Goal: Task Accomplishment & Management: Use online tool/utility

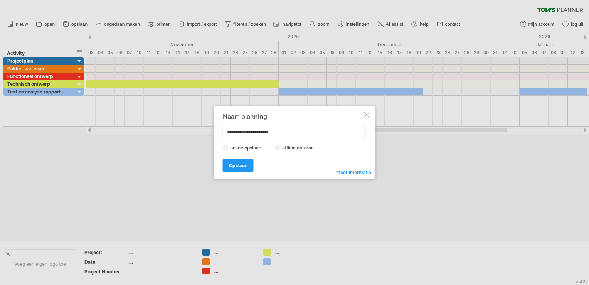
click at [366, 114] on div at bounding box center [367, 114] width 6 height 6
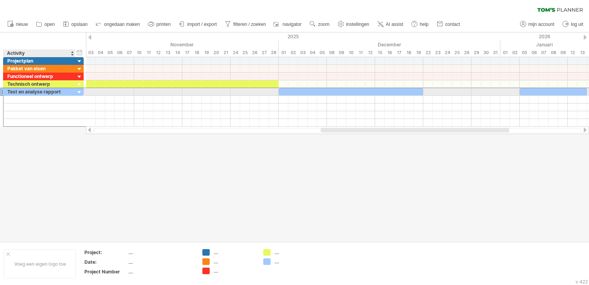
click at [63, 93] on div "Test en analyse rapport" at bounding box center [39, 91] width 64 height 7
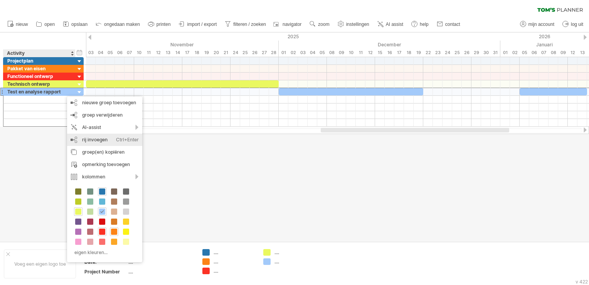
click at [97, 138] on div "rij invoegen Ctrl+Enter Cmd+Enter" at bounding box center [104, 139] width 75 height 12
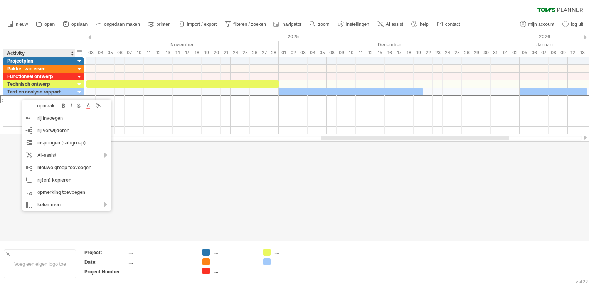
click at [9, 162] on div at bounding box center [294, 136] width 589 height 209
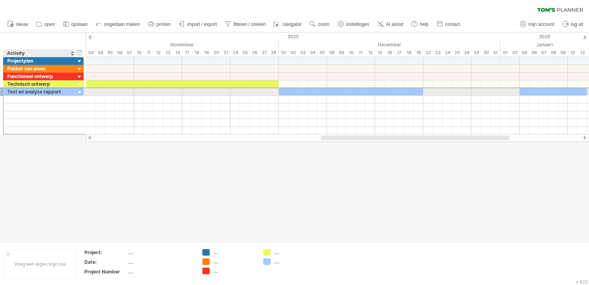
click at [24, 91] on div "Test en analyse rapport" at bounding box center [39, 91] width 64 height 7
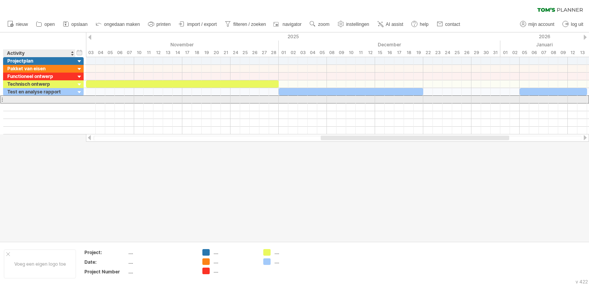
click at [26, 100] on div at bounding box center [39, 99] width 64 height 7
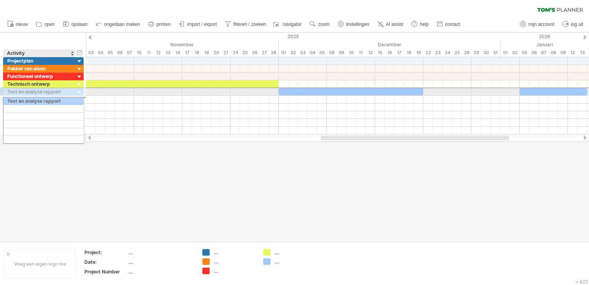
drag, startPoint x: 27, startPoint y: 91, endPoint x: 25, endPoint y: 99, distance: 8.7
click at [25, 99] on div "**********" at bounding box center [43, 111] width 81 height 47
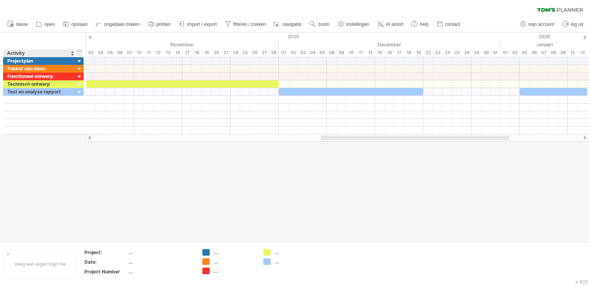
click at [42, 158] on div at bounding box center [294, 136] width 589 height 209
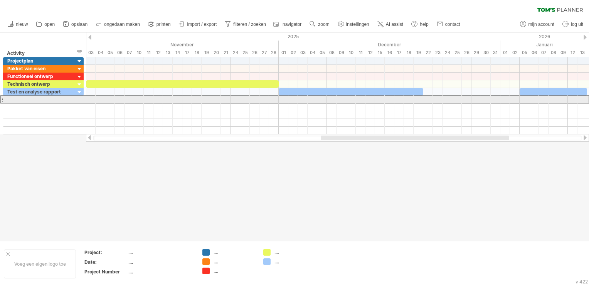
click at [3, 99] on div at bounding box center [1, 99] width 3 height 8
click at [2, 99] on div at bounding box center [1, 99] width 3 height 8
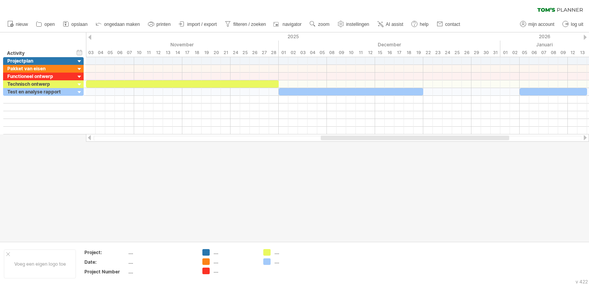
click at [346, 136] on div at bounding box center [415, 137] width 189 height 5
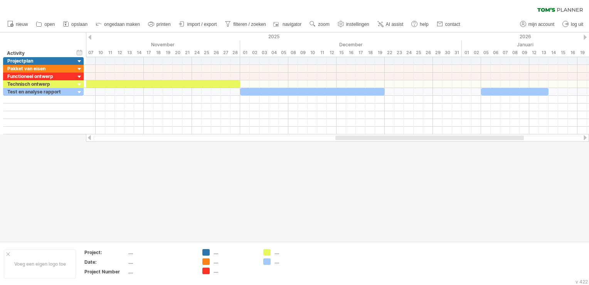
drag, startPoint x: 474, startPoint y: 139, endPoint x: 489, endPoint y: 141, distance: 14.8
click at [489, 141] on div at bounding box center [337, 138] width 503 height 8
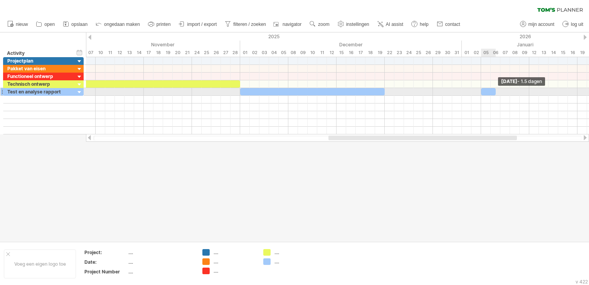
drag, startPoint x: 548, startPoint y: 91, endPoint x: 497, endPoint y: 91, distance: 50.9
click at [497, 91] on span at bounding box center [495, 91] width 3 height 7
click at [487, 91] on div at bounding box center [488, 91] width 15 height 7
click at [490, 92] on div at bounding box center [488, 91] width 15 height 7
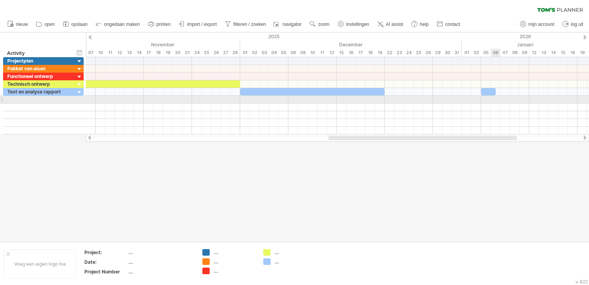
click at [501, 103] on div at bounding box center [337, 107] width 503 height 8
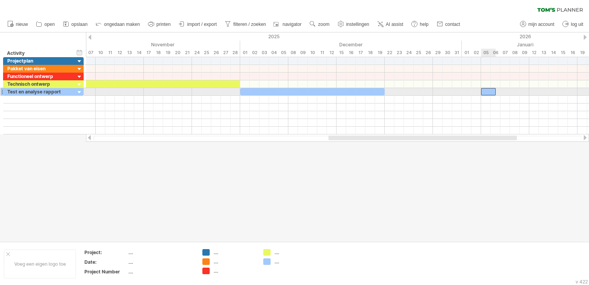
click at [487, 88] on div at bounding box center [488, 91] width 15 height 7
click at [491, 93] on div at bounding box center [488, 91] width 15 height 7
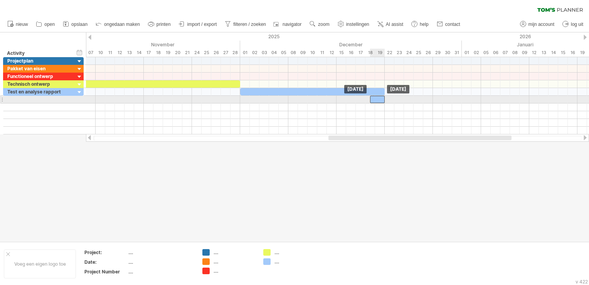
drag, startPoint x: 490, startPoint y: 90, endPoint x: 378, endPoint y: 100, distance: 112.6
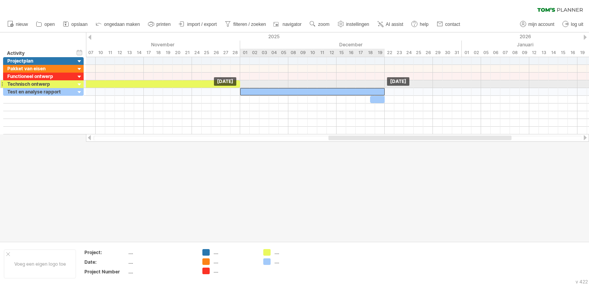
click at [380, 86] on div "[DATE] [DATE]" at bounding box center [337, 95] width 503 height 77
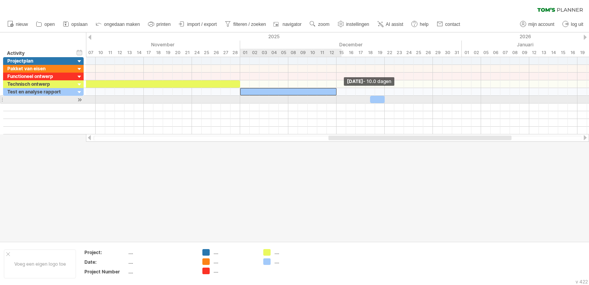
drag, startPoint x: 384, startPoint y: 90, endPoint x: 339, endPoint y: 96, distance: 45.4
click at [338, 97] on div "[DATE] - 10.0 dagen [DATE]" at bounding box center [337, 95] width 503 height 77
click at [376, 99] on div at bounding box center [377, 99] width 15 height 7
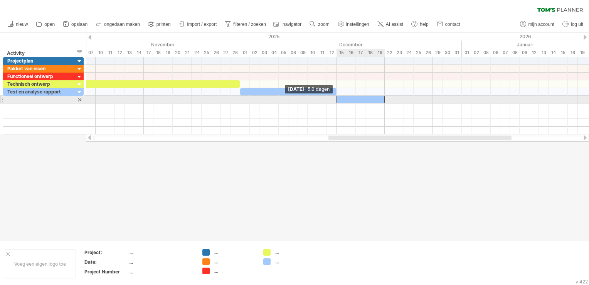
drag, startPoint x: 369, startPoint y: 99, endPoint x: 334, endPoint y: 97, distance: 35.2
click at [334, 97] on div "[DATE] [DATE] - 5.0 dagen" at bounding box center [337, 95] width 503 height 77
click at [356, 96] on div at bounding box center [361, 99] width 48 height 7
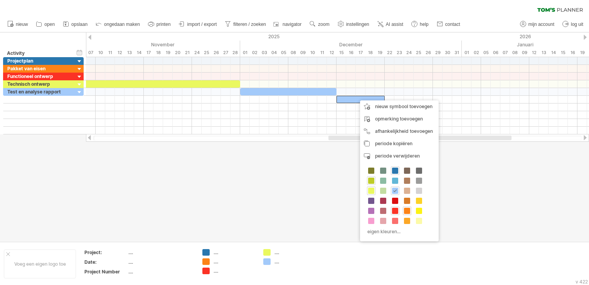
click at [374, 177] on span at bounding box center [371, 180] width 6 height 6
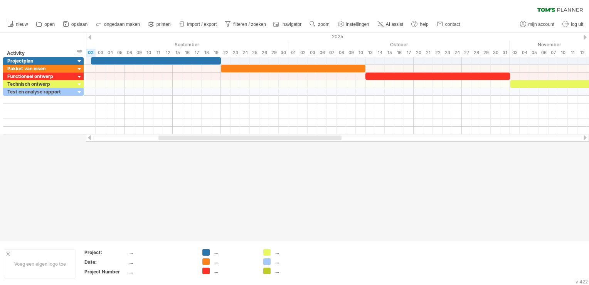
drag, startPoint x: 343, startPoint y: 139, endPoint x: 173, endPoint y: 154, distance: 170.7
click at [173, 154] on div "Probeert verbinding te maken met [DOMAIN_NAME] Opnieuw verbonden 0% wissen filt…" at bounding box center [294, 142] width 589 height 285
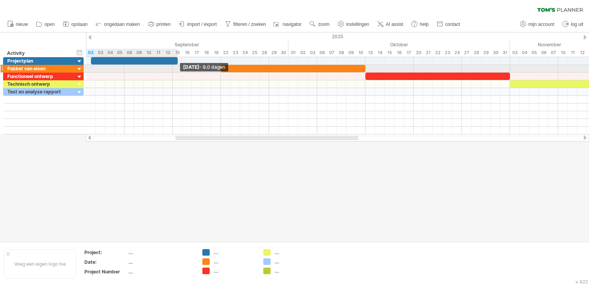
drag, startPoint x: 221, startPoint y: 60, endPoint x: 179, endPoint y: 66, distance: 43.1
click at [179, 66] on div "[DATE] - 9.0 dagen [DATE]" at bounding box center [337, 95] width 503 height 77
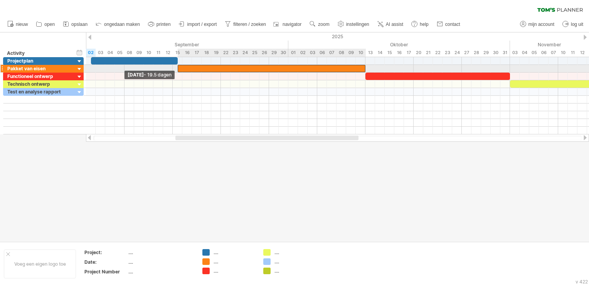
drag, startPoint x: 221, startPoint y: 69, endPoint x: 178, endPoint y: 71, distance: 42.5
click at [178, 71] on span at bounding box center [177, 68] width 3 height 7
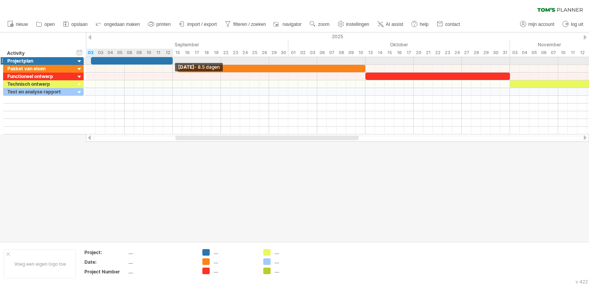
drag, startPoint x: 176, startPoint y: 59, endPoint x: 170, endPoint y: 61, distance: 6.2
click at [170, 61] on div at bounding box center [132, 60] width 82 height 7
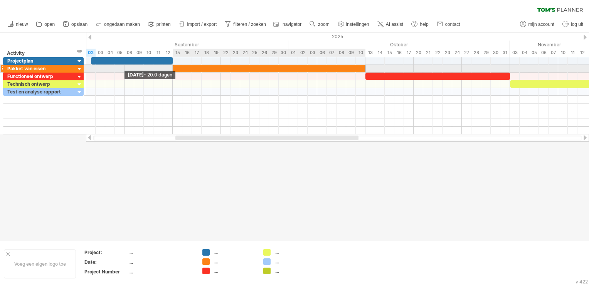
drag, startPoint x: 178, startPoint y: 66, endPoint x: 172, endPoint y: 67, distance: 5.5
click at [172, 67] on span at bounding box center [172, 68] width 3 height 7
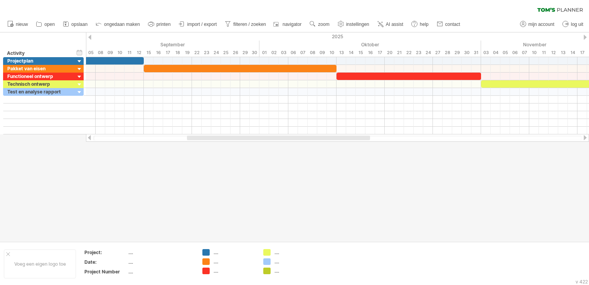
drag, startPoint x: 289, startPoint y: 139, endPoint x: 300, endPoint y: 139, distance: 11.6
click at [300, 139] on div at bounding box center [278, 137] width 183 height 5
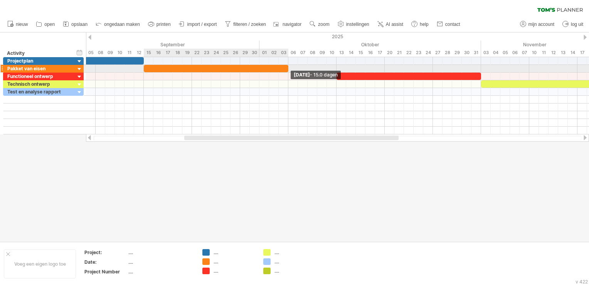
drag, startPoint x: 336, startPoint y: 70, endPoint x: 288, endPoint y: 69, distance: 48.2
click at [288, 69] on span at bounding box center [288, 68] width 3 height 7
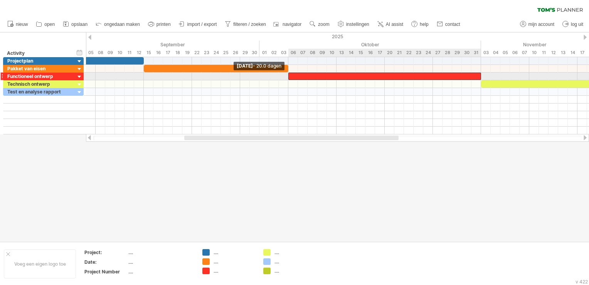
drag, startPoint x: 337, startPoint y: 78, endPoint x: 291, endPoint y: 79, distance: 46.7
click at [291, 79] on div at bounding box center [384, 75] width 193 height 7
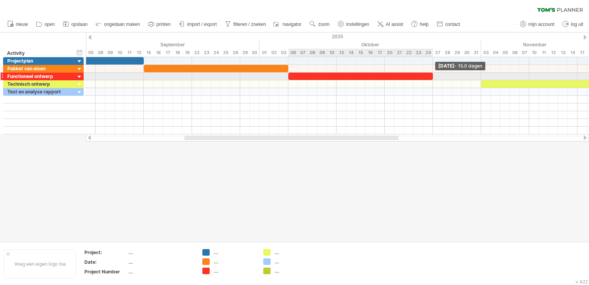
drag, startPoint x: 480, startPoint y: 75, endPoint x: 432, endPoint y: 74, distance: 47.4
click at [432, 74] on span at bounding box center [432, 75] width 3 height 7
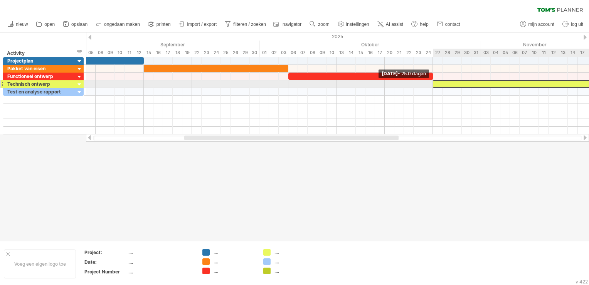
drag, startPoint x: 480, startPoint y: 84, endPoint x: 433, endPoint y: 82, distance: 46.3
click at [433, 82] on span at bounding box center [432, 83] width 3 height 7
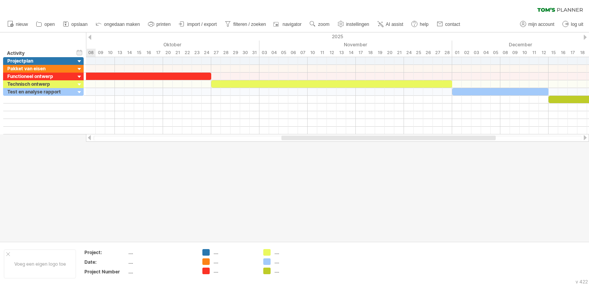
drag, startPoint x: 381, startPoint y: 136, endPoint x: 478, endPoint y: 143, distance: 97.4
click at [478, 148] on div "Probeert verbinding te maken met [DOMAIN_NAME] Opnieuw verbonden 0% wissen filt…" at bounding box center [294, 142] width 589 height 285
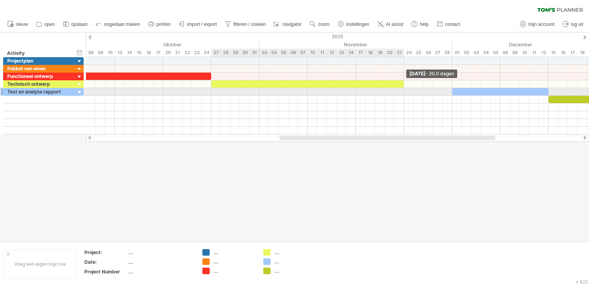
drag, startPoint x: 452, startPoint y: 84, endPoint x: 406, endPoint y: 89, distance: 47.0
click at [406, 89] on div "[DATE] - 20.0 dagen [DATE] - 25.0 dagen" at bounding box center [337, 95] width 503 height 77
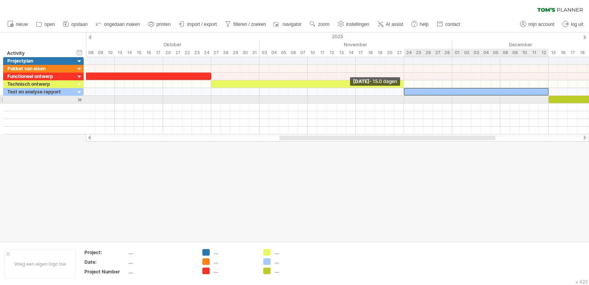
drag, startPoint x: 452, startPoint y: 91, endPoint x: 404, endPoint y: 97, distance: 48.2
click at [404, 97] on div "[DATE] - 20.0 dagen [DATE] - 15.0 dagen" at bounding box center [337, 95] width 503 height 77
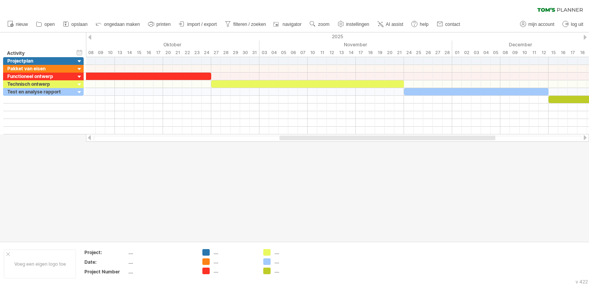
click at [450, 167] on div at bounding box center [294, 136] width 589 height 209
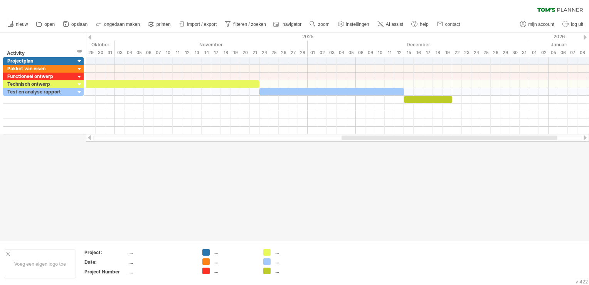
drag, startPoint x: 425, startPoint y: 138, endPoint x: 487, endPoint y: 135, distance: 62.5
click at [487, 135] on div at bounding box center [337, 138] width 503 height 8
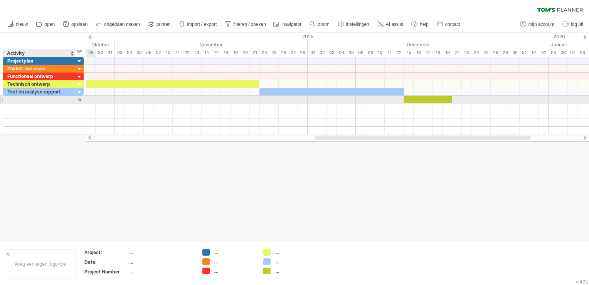
click at [79, 101] on div at bounding box center [79, 100] width 7 height 8
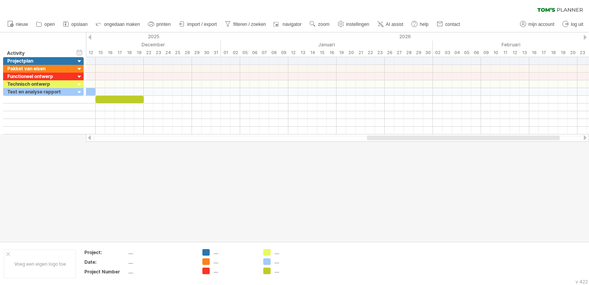
click at [89, 138] on div at bounding box center [89, 137] width 6 height 5
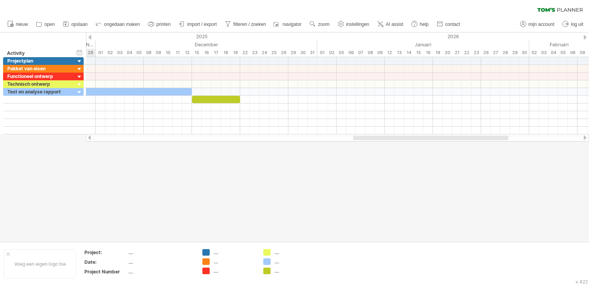
click at [89, 138] on div at bounding box center [89, 137] width 6 height 5
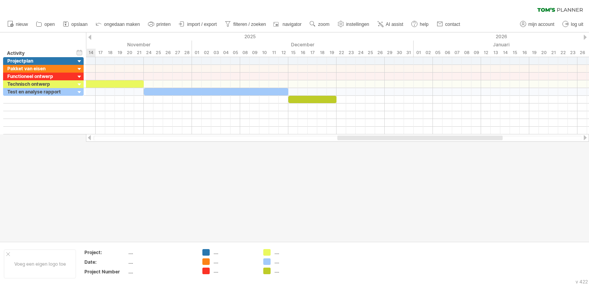
click at [89, 138] on div at bounding box center [89, 137] width 6 height 5
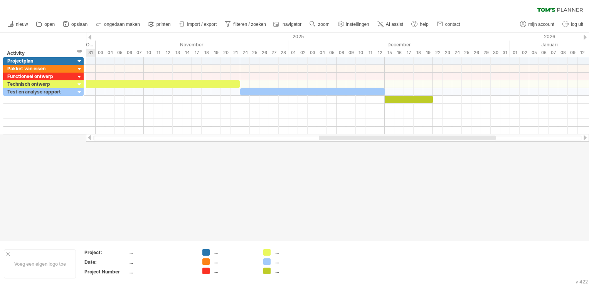
click at [89, 138] on div at bounding box center [89, 137] width 6 height 5
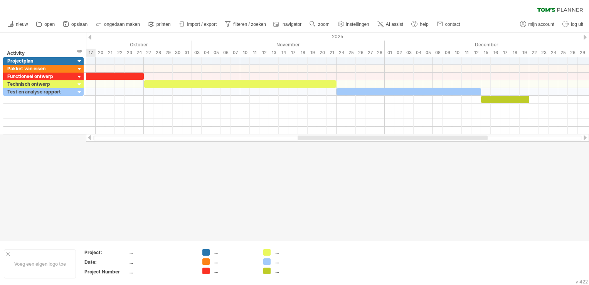
click at [89, 138] on div at bounding box center [89, 137] width 6 height 5
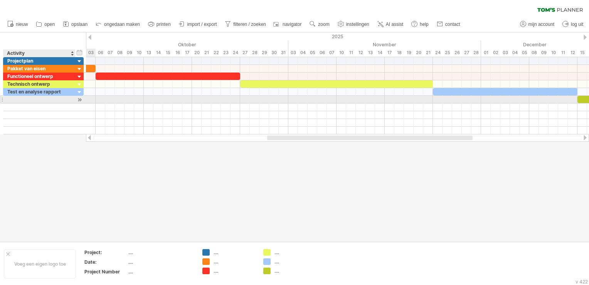
click at [37, 99] on div at bounding box center [39, 99] width 64 height 7
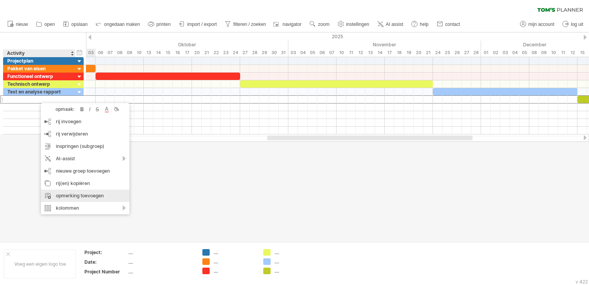
click at [79, 194] on div "opmerking toevoegen" at bounding box center [85, 195] width 89 height 12
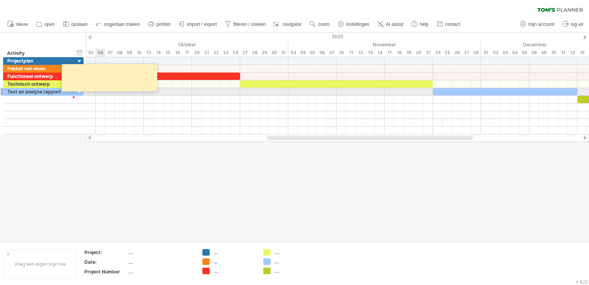
drag, startPoint x: 99, startPoint y: 76, endPoint x: 103, endPoint y: 88, distance: 12.8
click at [103, 88] on textarea at bounding box center [110, 78] width 93 height 22
drag, startPoint x: 112, startPoint y: 161, endPoint x: 105, endPoint y: 144, distance: 18.3
click at [111, 161] on div at bounding box center [294, 136] width 589 height 209
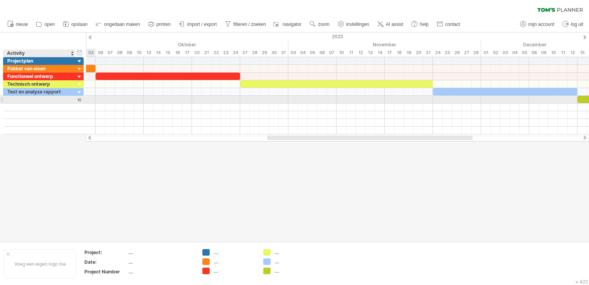
click at [62, 100] on div at bounding box center [39, 99] width 64 height 7
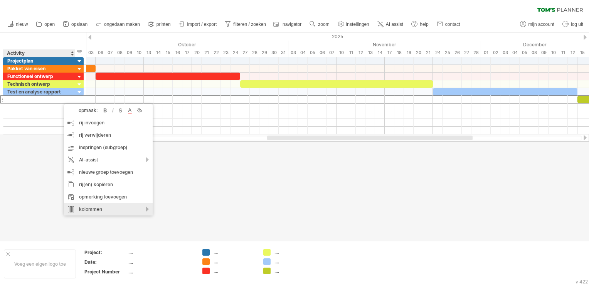
click at [103, 209] on div "kolommen" at bounding box center [108, 209] width 89 height 12
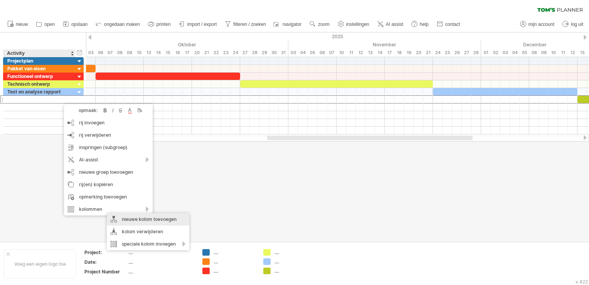
click at [124, 220] on div "nieuwe kolom toevoegen" at bounding box center [148, 219] width 83 height 12
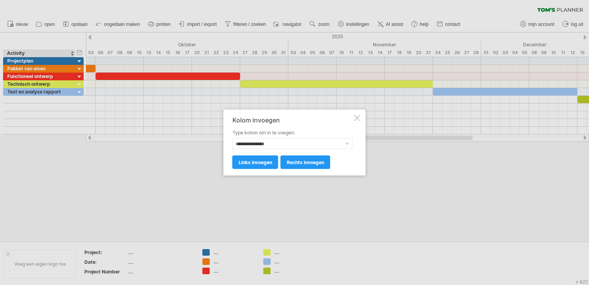
drag, startPoint x: 358, startPoint y: 116, endPoint x: 349, endPoint y: 118, distance: 8.9
click at [358, 116] on div at bounding box center [357, 118] width 6 height 6
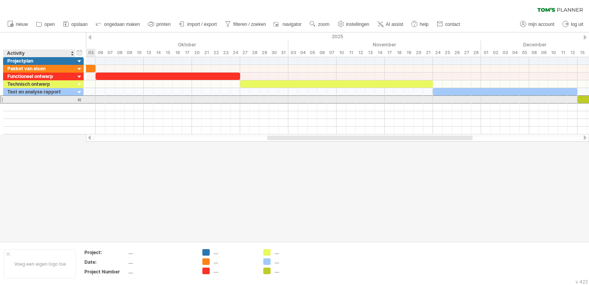
click at [56, 99] on div at bounding box center [39, 99] width 64 height 7
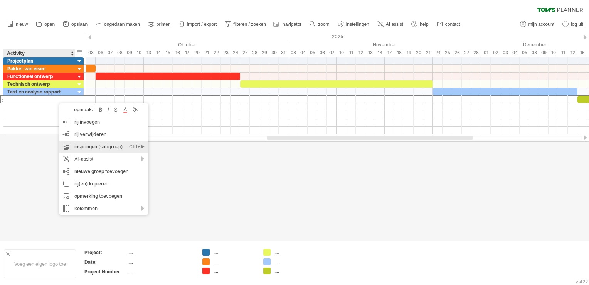
click at [94, 142] on div "inspringen (subgroep) Ctrl+► Cmd+►" at bounding box center [103, 146] width 89 height 12
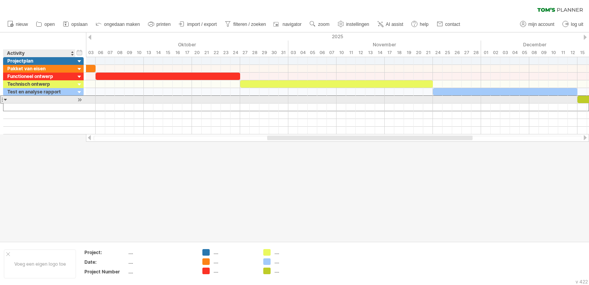
click at [20, 98] on div at bounding box center [39, 99] width 64 height 7
click at [5, 99] on div at bounding box center [5, 99] width 3 height 7
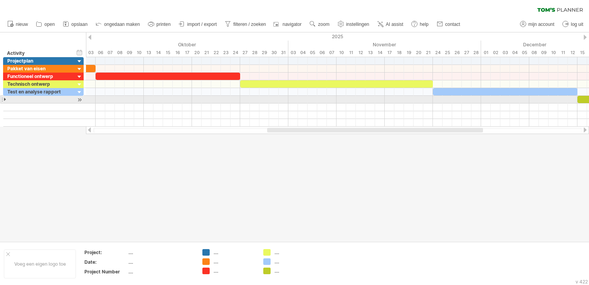
click at [5, 99] on div at bounding box center [5, 99] width 3 height 7
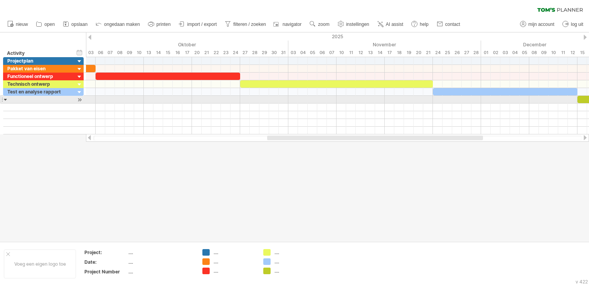
click at [2, 99] on div at bounding box center [1, 99] width 3 height 8
click at [25, 101] on div at bounding box center [39, 99] width 64 height 7
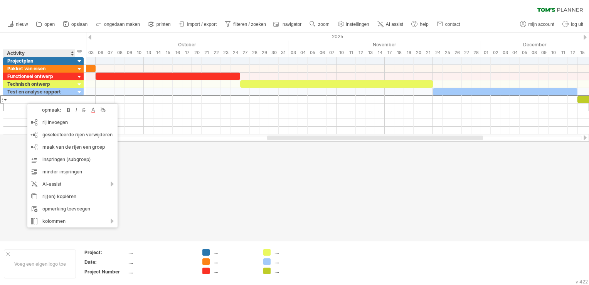
click at [162, 187] on div at bounding box center [294, 136] width 589 height 209
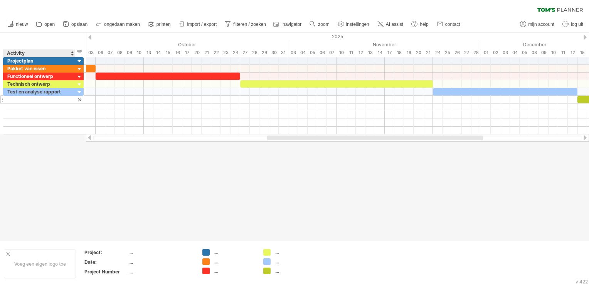
click at [36, 101] on div at bounding box center [39, 99] width 64 height 7
click at [29, 167] on div at bounding box center [294, 136] width 589 height 209
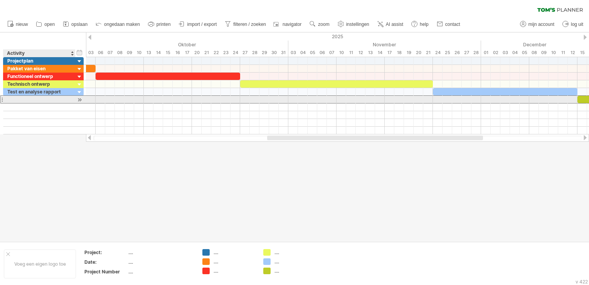
click at [49, 98] on div at bounding box center [39, 99] width 64 height 7
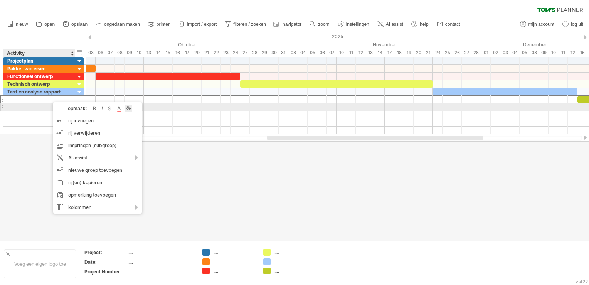
click at [130, 111] on div at bounding box center [129, 108] width 8 height 8
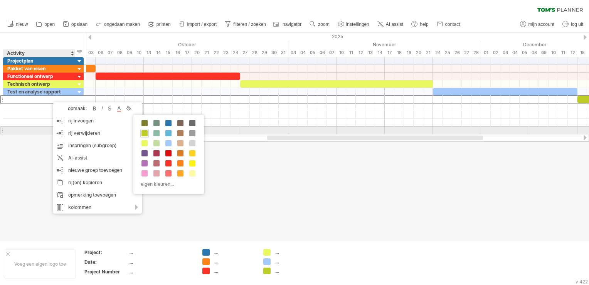
click at [146, 132] on span at bounding box center [145, 133] width 6 height 6
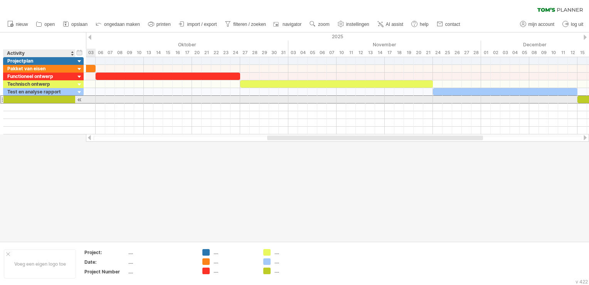
click at [64, 99] on div at bounding box center [39, 99] width 64 height 7
click at [78, 98] on div at bounding box center [79, 100] width 7 height 8
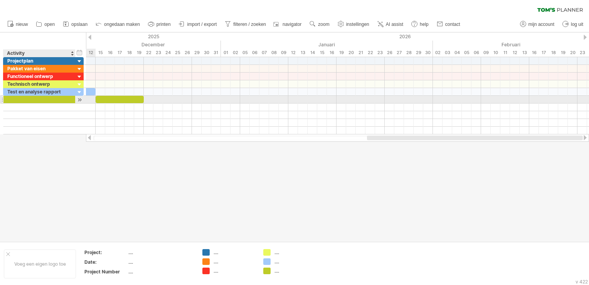
click at [78, 98] on div at bounding box center [79, 100] width 7 height 8
click at [79, 100] on div at bounding box center [79, 100] width 7 height 8
click at [68, 99] on div at bounding box center [39, 99] width 64 height 7
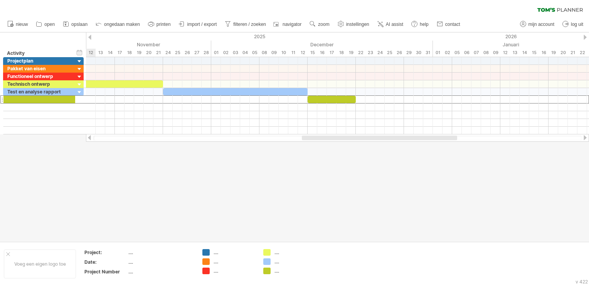
drag, startPoint x: 403, startPoint y: 139, endPoint x: 338, endPoint y: 140, distance: 65.2
click at [338, 140] on div at bounding box center [379, 137] width 155 height 5
click at [51, 99] on div at bounding box center [39, 99] width 64 height 7
drag, startPoint x: 70, startPoint y: 162, endPoint x: 67, endPoint y: 158, distance: 4.4
click at [70, 161] on div at bounding box center [294, 136] width 589 height 209
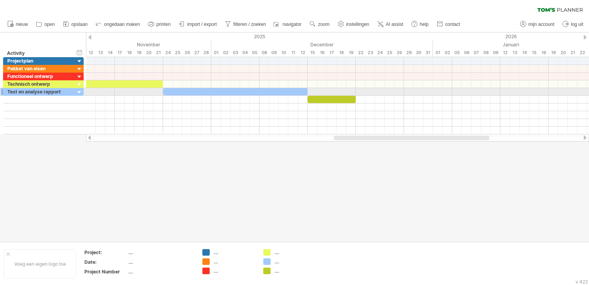
click at [0, 92] on div "**********" at bounding box center [42, 95] width 84 height 77
click at [1, 91] on div at bounding box center [1, 92] width 3 height 8
click at [2, 90] on div at bounding box center [1, 92] width 3 height 8
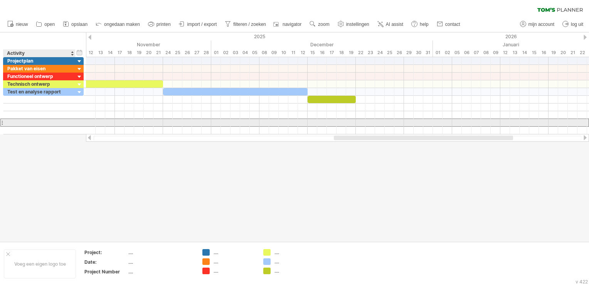
click at [32, 123] on div at bounding box center [39, 122] width 64 height 7
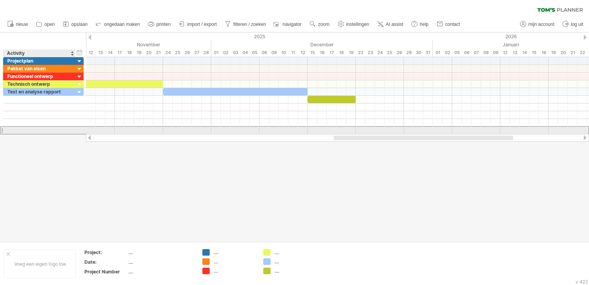
click at [9, 127] on div at bounding box center [39, 129] width 64 height 7
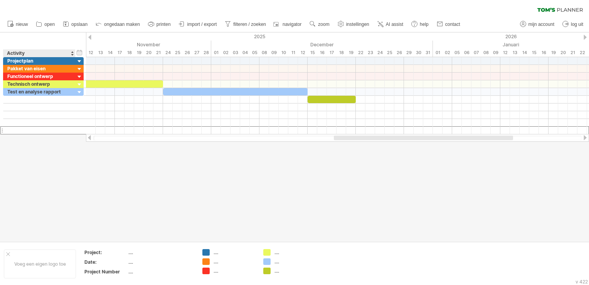
click at [30, 142] on div at bounding box center [294, 136] width 589 height 209
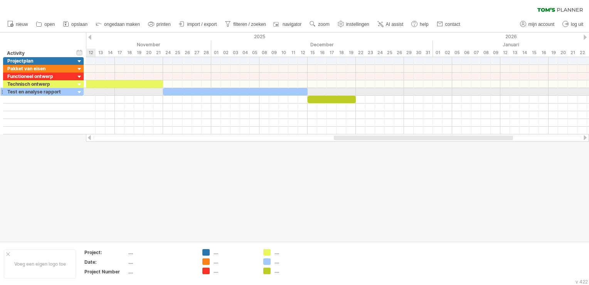
click at [80, 93] on div at bounding box center [79, 92] width 7 height 7
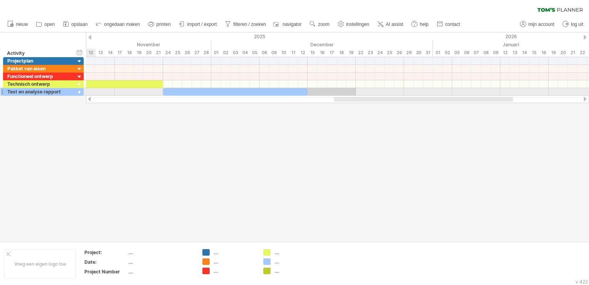
click at [80, 93] on div at bounding box center [79, 92] width 7 height 7
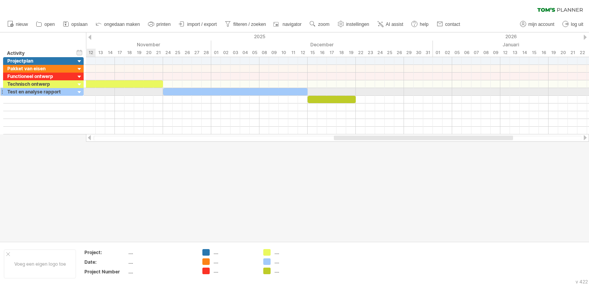
click at [80, 93] on div at bounding box center [79, 92] width 7 height 7
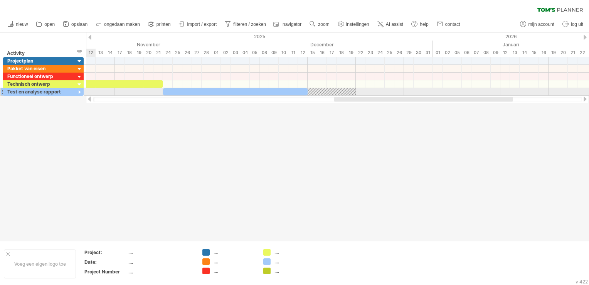
click at [81, 91] on div at bounding box center [79, 92] width 7 height 7
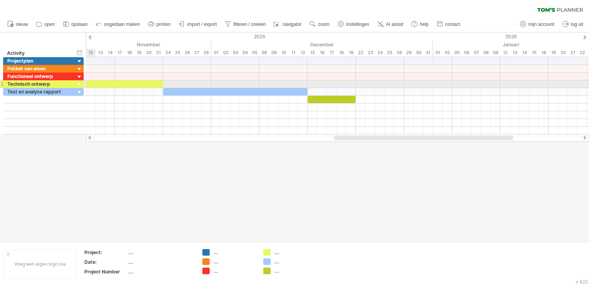
click at [79, 82] on div at bounding box center [79, 84] width 7 height 7
click at [79, 83] on div at bounding box center [79, 84] width 7 height 7
click at [80, 83] on div at bounding box center [79, 84] width 7 height 7
click at [79, 83] on div at bounding box center [79, 84] width 7 height 7
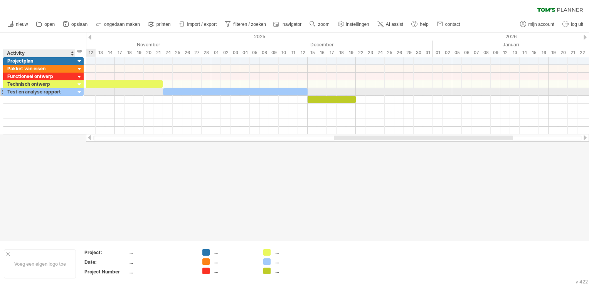
click at [78, 90] on div at bounding box center [79, 92] width 7 height 7
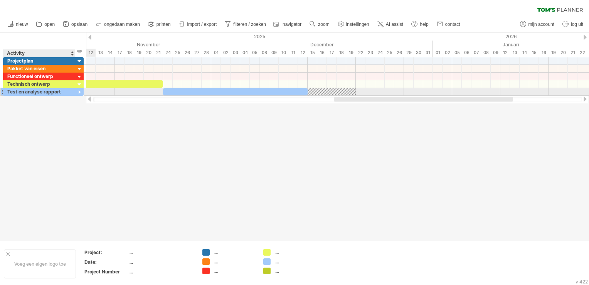
click at [78, 90] on div at bounding box center [79, 92] width 7 height 7
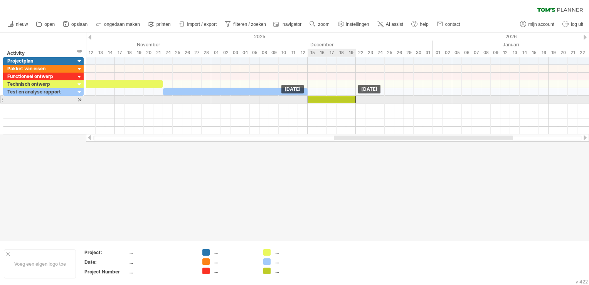
click at [336, 99] on div at bounding box center [332, 99] width 48 height 7
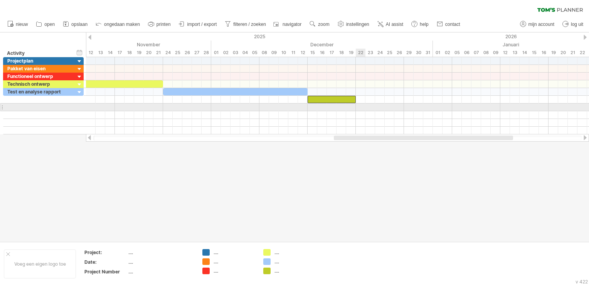
click at [362, 104] on div at bounding box center [337, 107] width 503 height 8
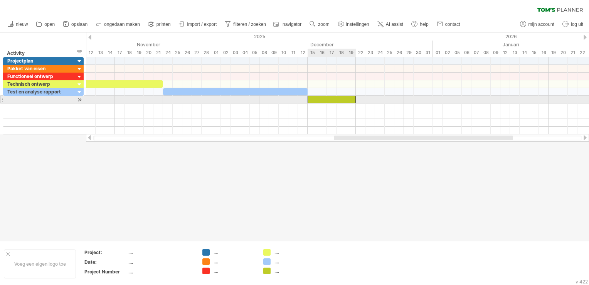
click at [344, 97] on div at bounding box center [332, 99] width 48 height 7
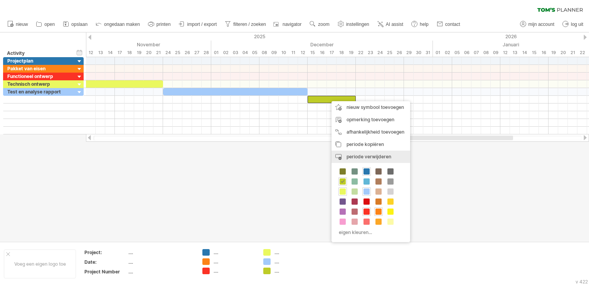
click at [374, 152] on div "periode verwijderen geselecteerde items verwijderen" at bounding box center [371, 156] width 79 height 12
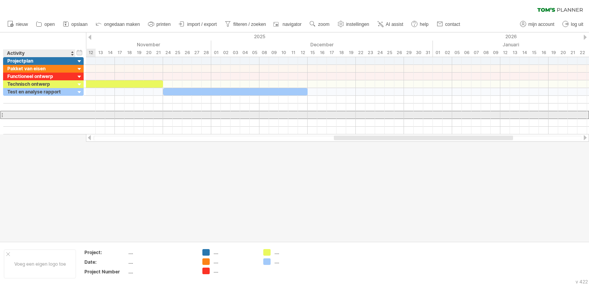
click at [58, 117] on div at bounding box center [39, 114] width 64 height 7
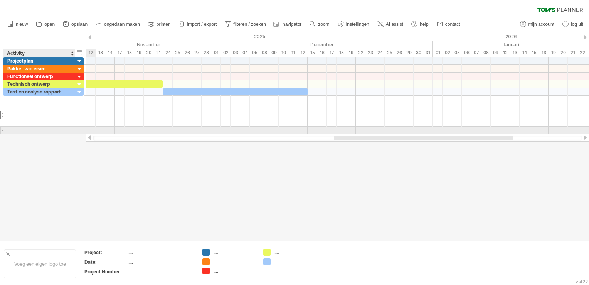
click at [54, 131] on div at bounding box center [39, 129] width 64 height 7
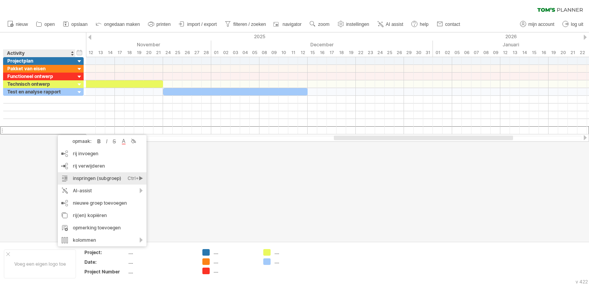
click at [105, 174] on div "inspringen (subgroep) Ctrl+► Cmd+►" at bounding box center [102, 178] width 89 height 12
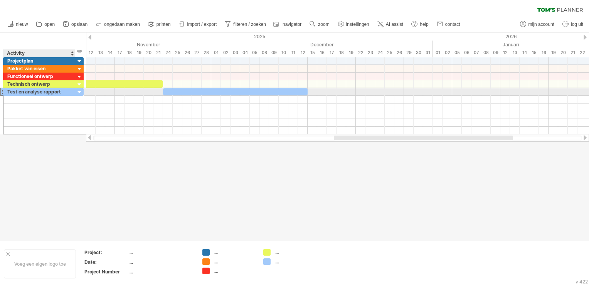
click at [61, 95] on div "**********" at bounding box center [43, 92] width 81 height 8
click at [59, 91] on div "Test en analyse rapport" at bounding box center [39, 91] width 64 height 7
click at [59, 91] on input "**********" at bounding box center [39, 91] width 64 height 7
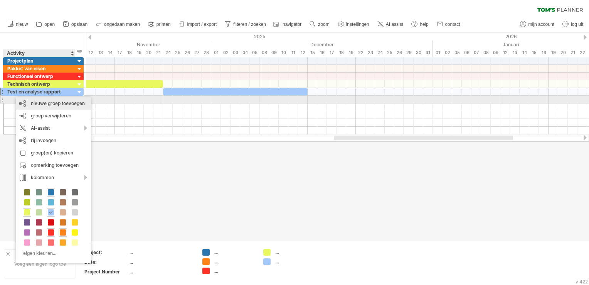
click at [54, 103] on div "nieuwe groep toevoegen" at bounding box center [53, 103] width 75 height 12
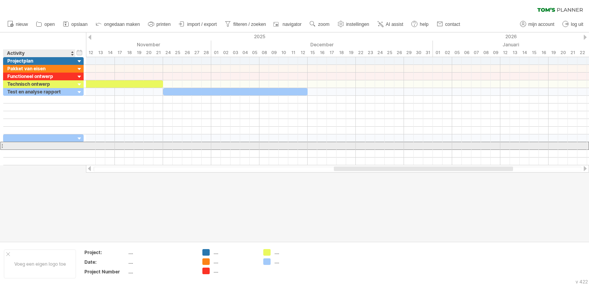
click at [49, 144] on div at bounding box center [39, 145] width 64 height 7
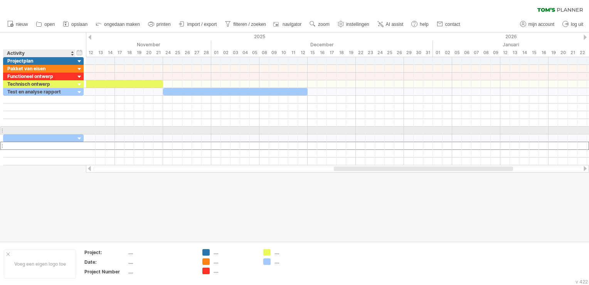
click at [46, 129] on div at bounding box center [39, 129] width 64 height 7
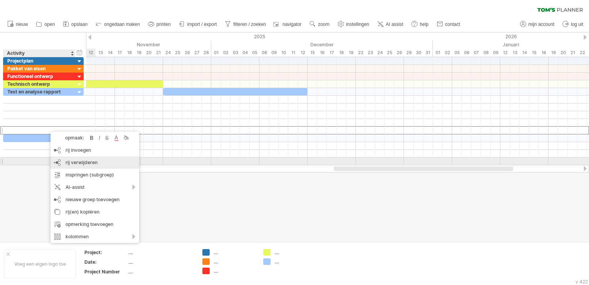
click at [81, 161] on span "rij verwijderen" at bounding box center [82, 162] width 32 height 6
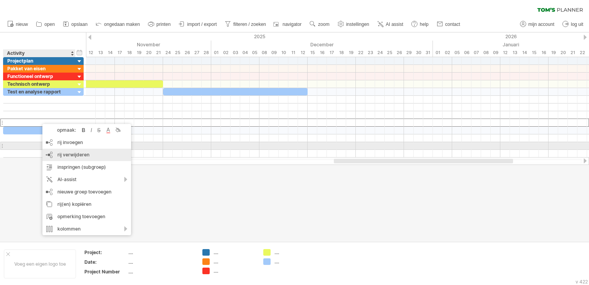
click at [76, 150] on div "rij verwijderen geselecteerde rijen verwijderen" at bounding box center [86, 154] width 89 height 12
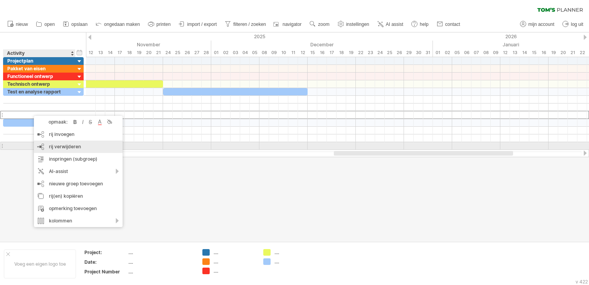
click at [61, 143] on span "rij verwijderen" at bounding box center [65, 146] width 32 height 6
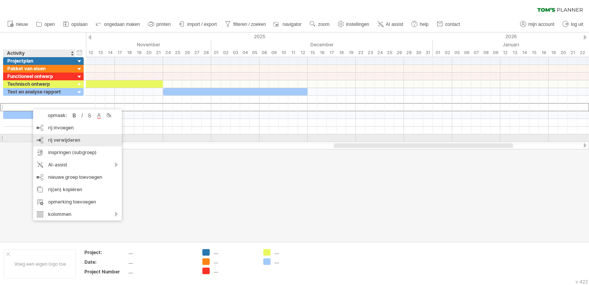
click at [54, 136] on div "rij verwijderen geselecteerde rijen verwijderen" at bounding box center [77, 140] width 89 height 12
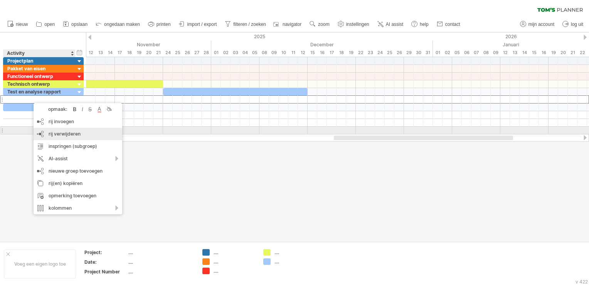
click at [62, 132] on span "rij verwijderen" at bounding box center [65, 134] width 32 height 6
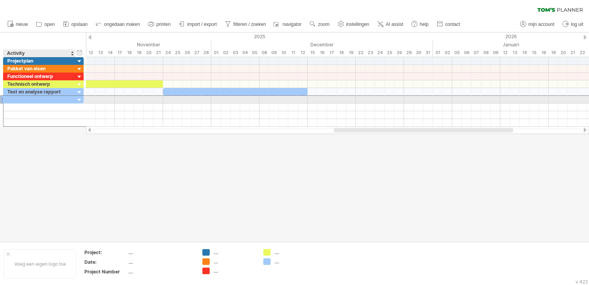
click at [52, 99] on div at bounding box center [39, 99] width 64 height 7
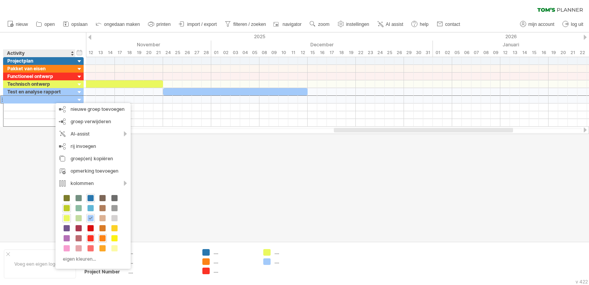
click at [63, 207] on div at bounding box center [66, 208] width 8 height 8
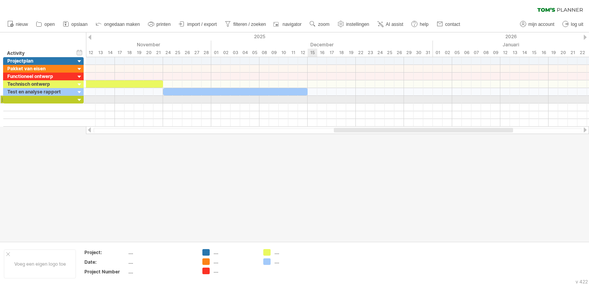
click at [312, 99] on div at bounding box center [337, 100] width 503 height 8
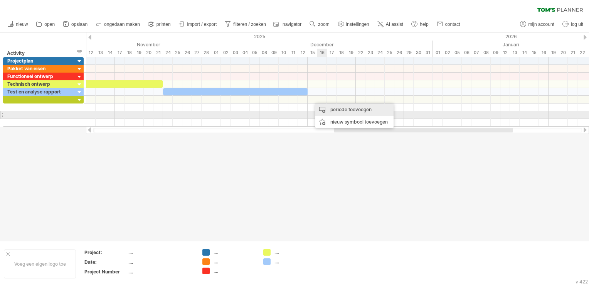
click at [335, 113] on div "periode toevoegen" at bounding box center [354, 109] width 78 height 12
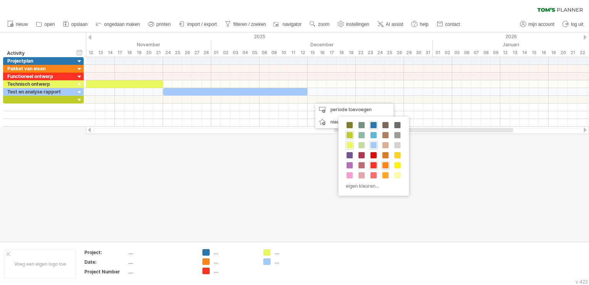
click at [350, 132] on span at bounding box center [350, 135] width 6 height 6
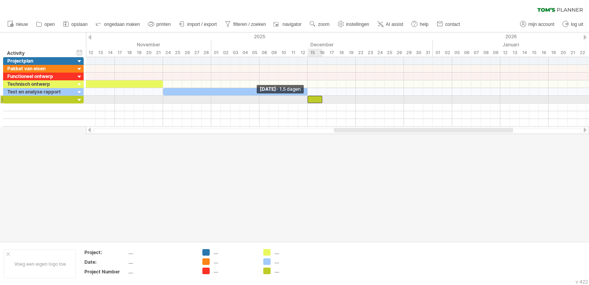
drag, startPoint x: 312, startPoint y: 98, endPoint x: 305, endPoint y: 98, distance: 6.6
click at [305, 98] on div "[DATE] [DATE] - 1.5 dagen" at bounding box center [337, 91] width 503 height 69
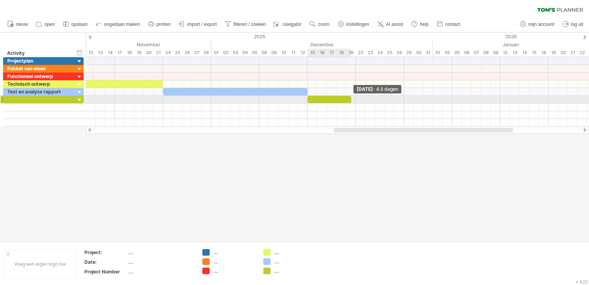
drag, startPoint x: 320, startPoint y: 98, endPoint x: 349, endPoint y: 99, distance: 28.2
click at [349, 99] on div at bounding box center [330, 99] width 44 height 7
drag, startPoint x: 352, startPoint y: 98, endPoint x: 356, endPoint y: 106, distance: 8.7
click at [356, 99] on span at bounding box center [355, 99] width 3 height 7
click at [359, 151] on div at bounding box center [294, 136] width 589 height 209
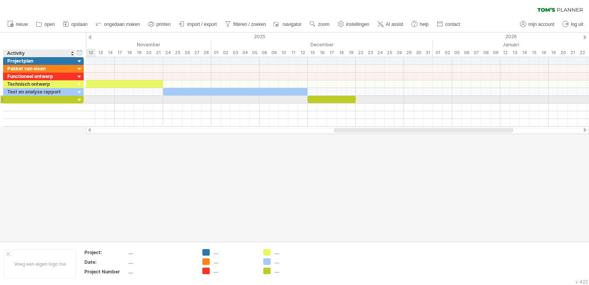
click at [39, 100] on div at bounding box center [39, 99] width 64 height 7
click at [39, 100] on input "text" at bounding box center [39, 99] width 64 height 7
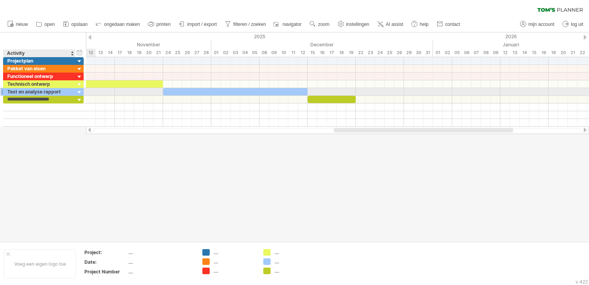
type input "**********"
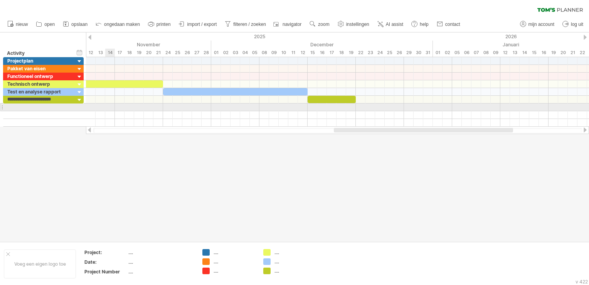
click at [107, 104] on div at bounding box center [337, 107] width 503 height 8
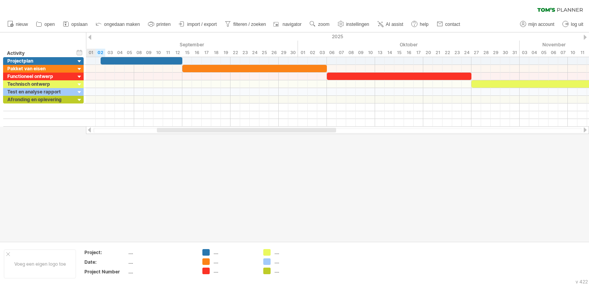
drag, startPoint x: 351, startPoint y: 128, endPoint x: 175, endPoint y: 172, distance: 182.0
click at [174, 172] on div "Probeert verbinding te maken met [DOMAIN_NAME] Opnieuw verbonden 0% wissen filt…" at bounding box center [294, 142] width 589 height 285
click at [182, 184] on div at bounding box center [294, 136] width 589 height 209
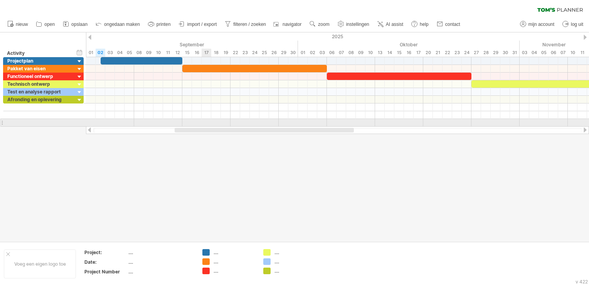
click at [207, 126] on div at bounding box center [337, 130] width 503 height 8
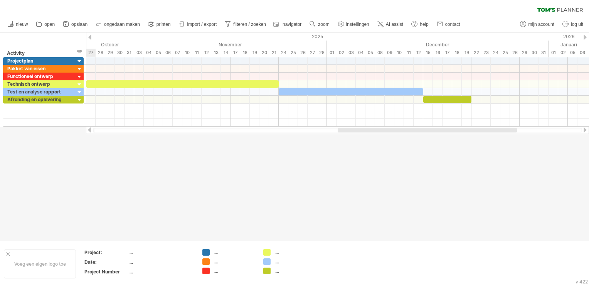
drag, startPoint x: 334, startPoint y: 129, endPoint x: 497, endPoint y: 156, distance: 165.3
click at [497, 156] on div "Probeert verbinding te maken met [DOMAIN_NAME] Opnieuw verbonden 0% wissen filt…" at bounding box center [294, 142] width 589 height 285
click at [82, 26] on span "opslaan" at bounding box center [79, 24] width 16 height 5
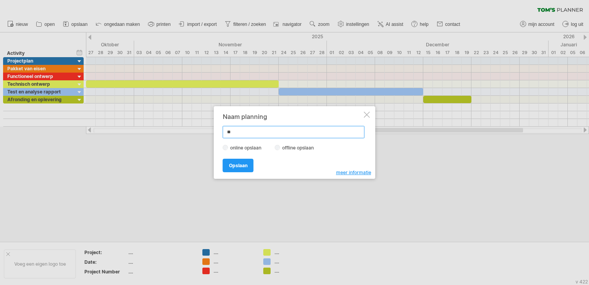
type input "*"
type input "**********"
click at [235, 175] on div "**********" at bounding box center [295, 142] width 162 height 72
click at [236, 170] on link "Opslaan" at bounding box center [238, 164] width 31 height 13
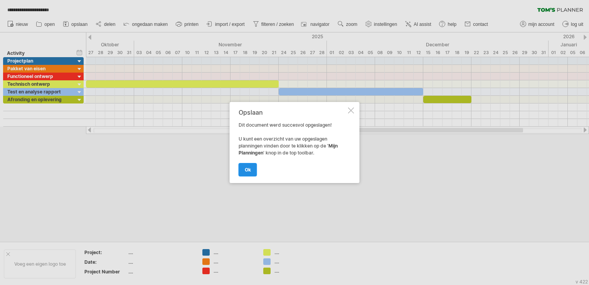
click at [248, 167] on span "ok" at bounding box center [248, 170] width 6 height 6
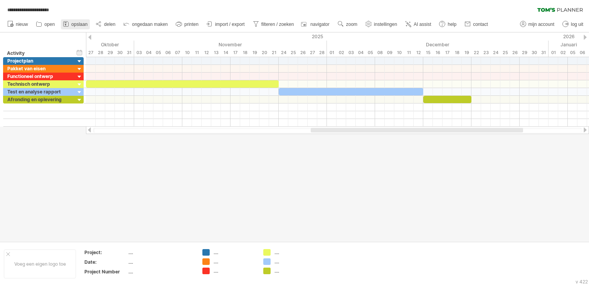
click at [75, 25] on span "opslaan" at bounding box center [79, 24] width 16 height 5
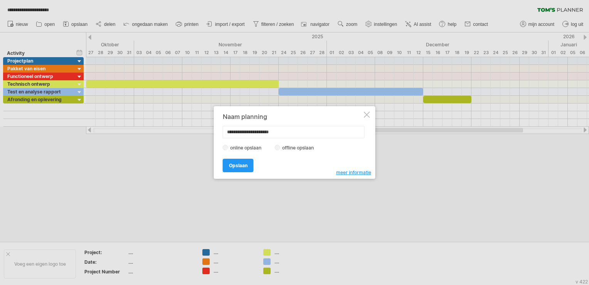
click at [303, 152] on div "[PERSON_NAME]" at bounding box center [293, 162] width 140 height 20
click at [299, 147] on label "offline opslaan" at bounding box center [300, 148] width 40 height 6
click at [243, 169] on link "Opslaan" at bounding box center [238, 164] width 31 height 13
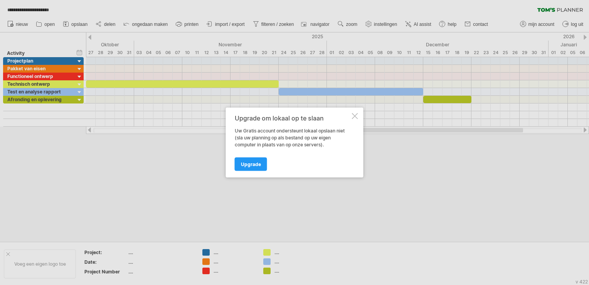
click at [355, 113] on div at bounding box center [355, 116] width 6 height 6
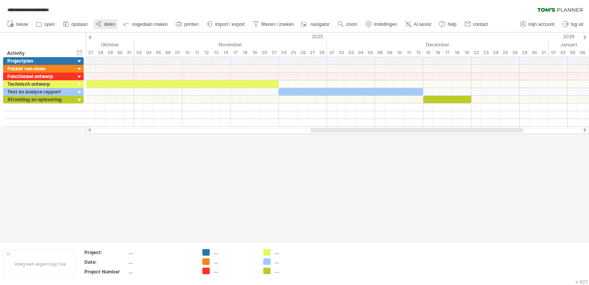
click at [105, 24] on span "delen" at bounding box center [109, 24] width 11 height 5
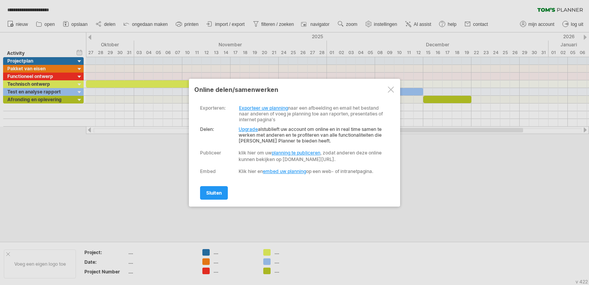
click at [391, 90] on div at bounding box center [391, 89] width 6 height 6
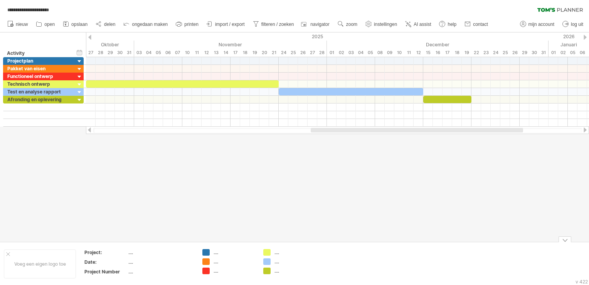
click at [204, 249] on div "**********" at bounding box center [294, 142] width 589 height 285
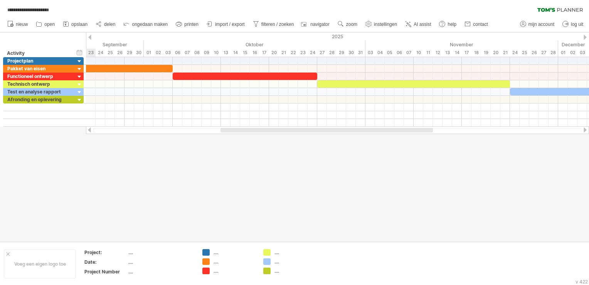
drag, startPoint x: 345, startPoint y: 131, endPoint x: 255, endPoint y: 175, distance: 100.4
click at [255, 175] on div "**********" at bounding box center [294, 142] width 589 height 285
